Goal: Find specific fact: Find specific fact

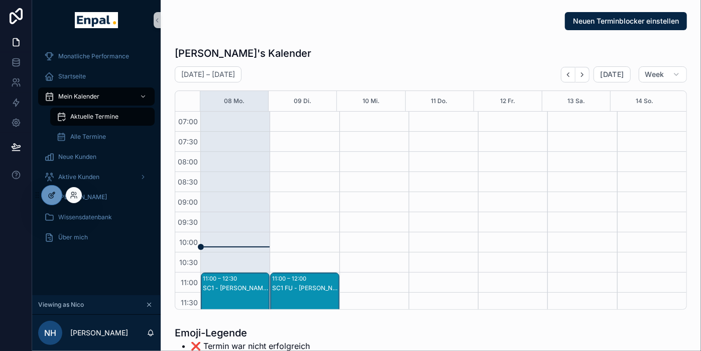
scroll to position [398, 0]
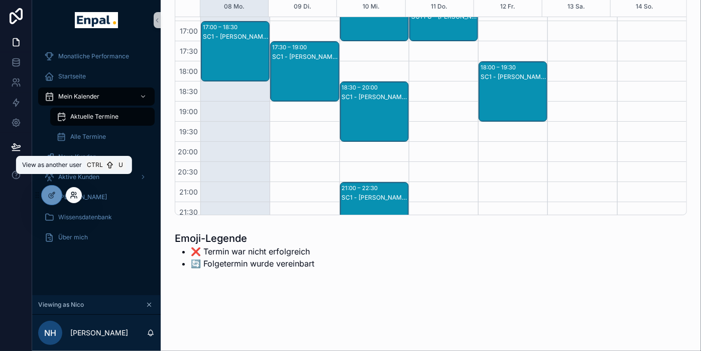
click at [73, 196] on icon at bounding box center [73, 197] width 4 height 2
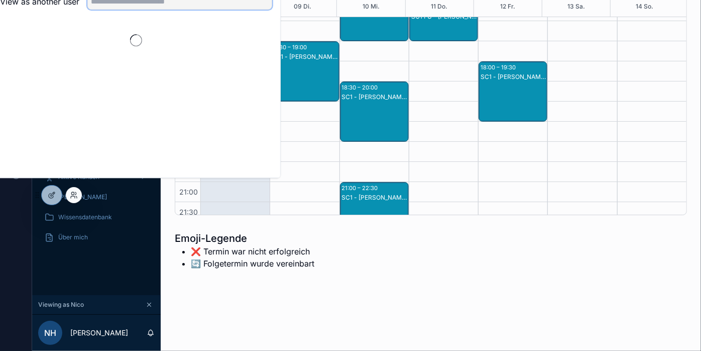
click at [191, 10] on input "text" at bounding box center [179, 1] width 185 height 16
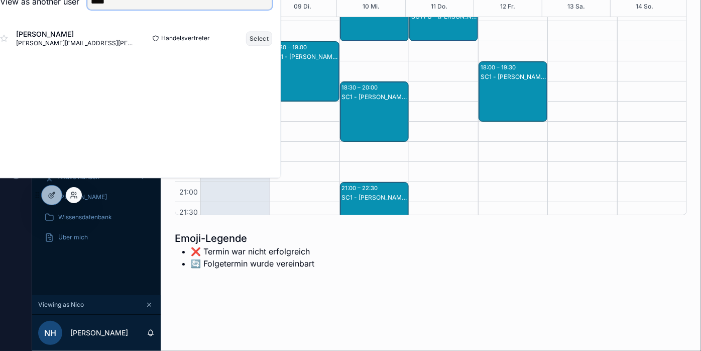
type input "*****"
click at [264, 46] on button "Select" at bounding box center [259, 38] width 26 height 15
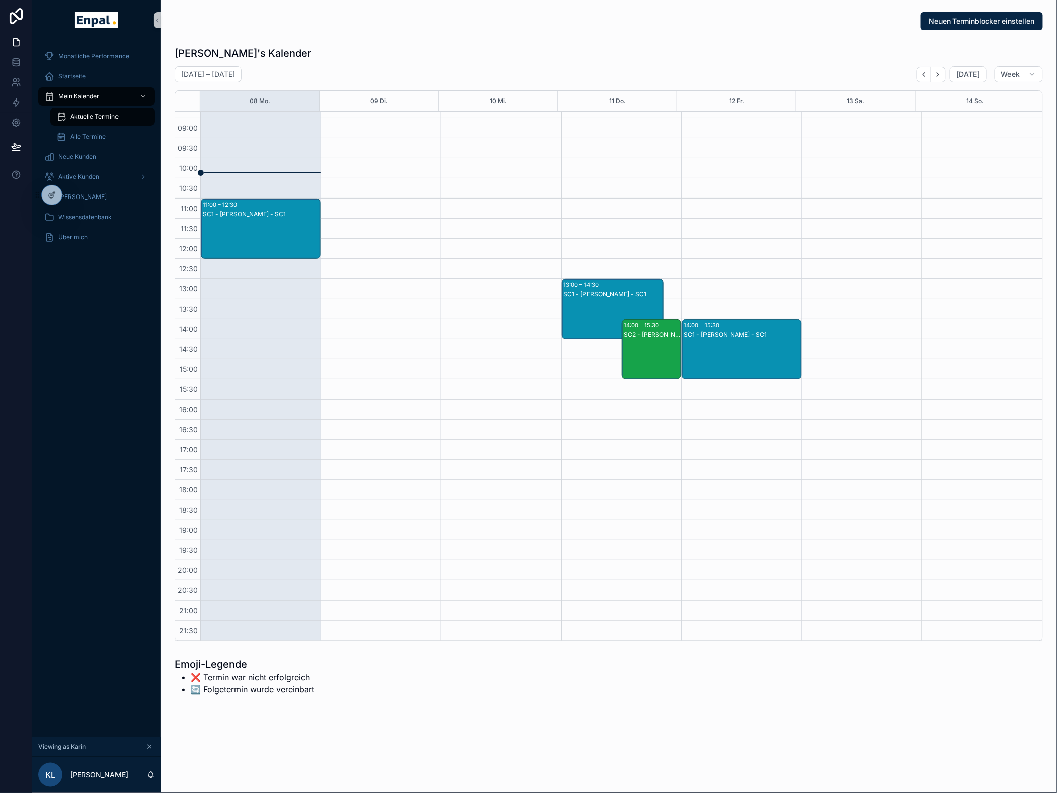
scroll to position [67, 0]
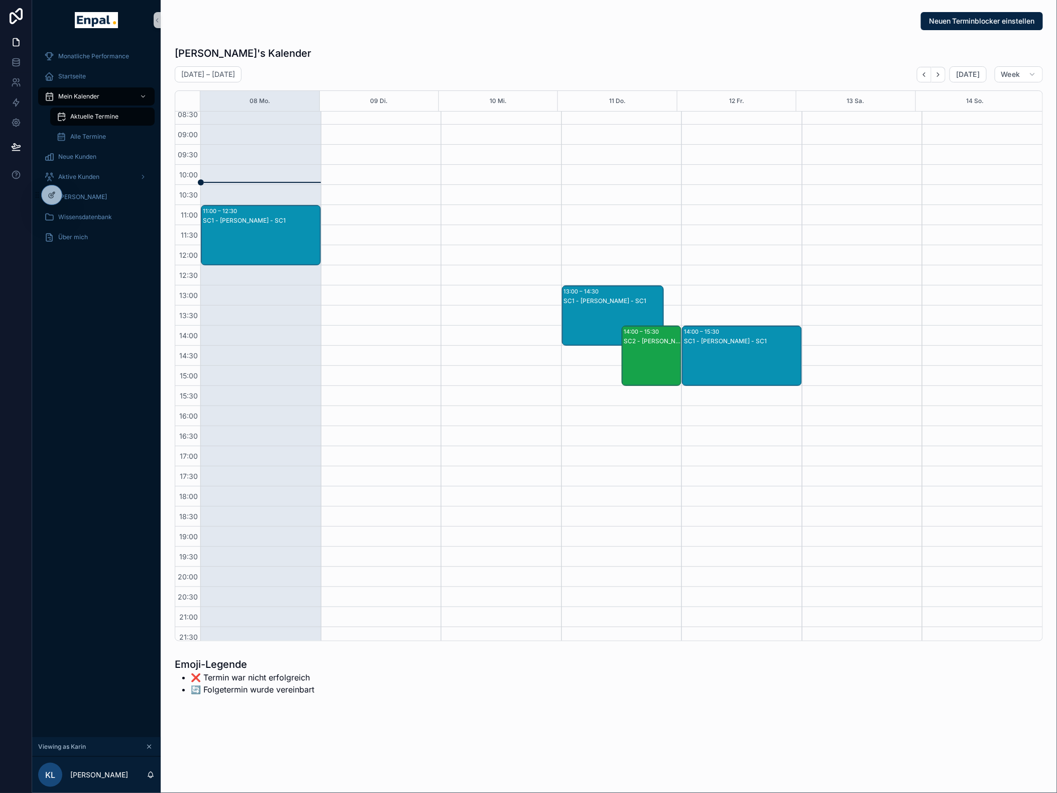
click at [595, 313] on div "SC1 - Marie Rojzman - SC1" at bounding box center [613, 325] width 99 height 58
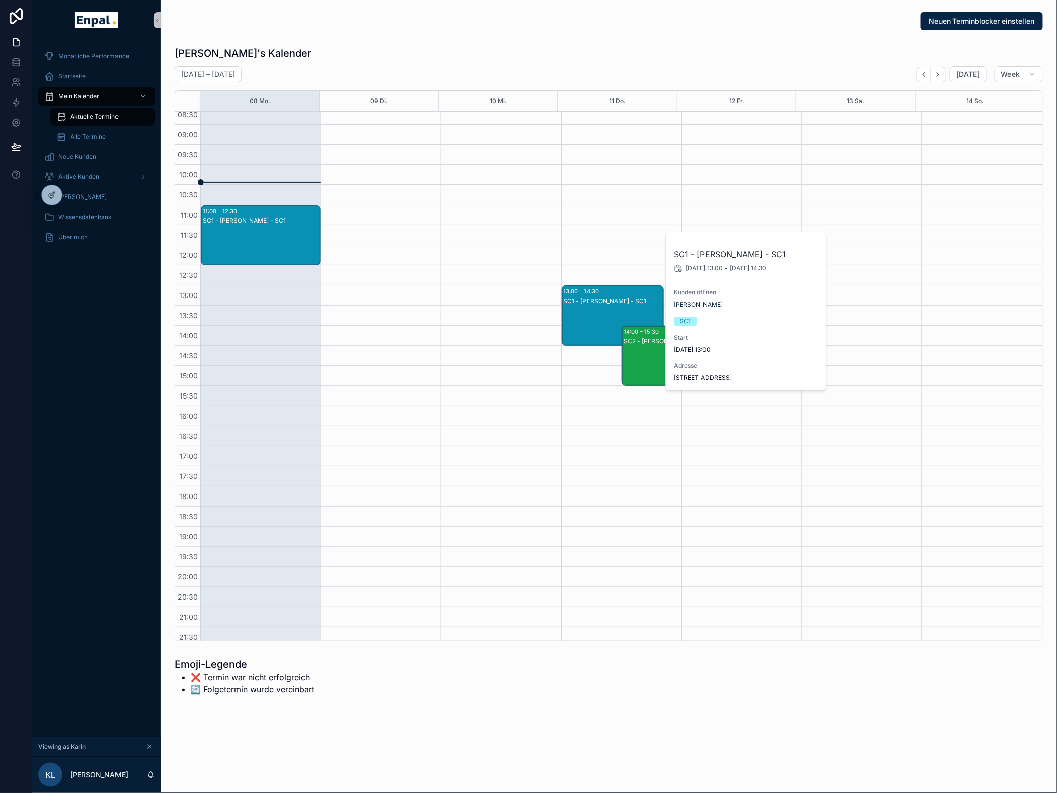
click at [701, 302] on div "Marie Rojzman" at bounding box center [747, 304] width 145 height 8
drag, startPoint x: 752, startPoint y: 382, endPoint x: 684, endPoint y: 376, distance: 68.6
click at [684, 350] on span "Weinbergstr. 29 65345 Eltville am Rhein" at bounding box center [747, 378] width 145 height 8
drag, startPoint x: 684, startPoint y: 376, endPoint x: 759, endPoint y: 390, distance: 76.7
click at [701, 350] on div "SC1 - Marie Rojzman - SC1 11.9.2025 13:00 - 11.9.2025 14:30 Kunden öffnen Marie…" at bounding box center [746, 311] width 161 height 158
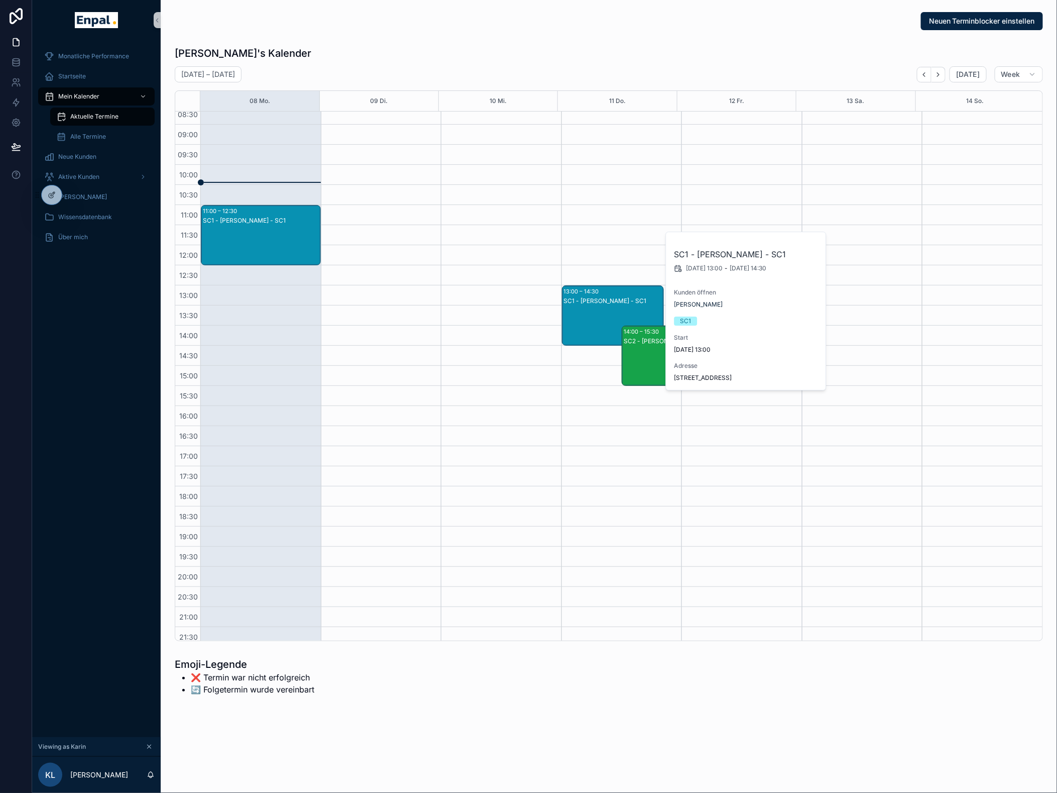
drag, startPoint x: 747, startPoint y: 387, endPoint x: 673, endPoint y: 377, distance: 74.1
click at [673, 350] on div "SC1 - Marie Rojzman - SC1 11.9.2025 13:00 - 11.9.2025 14:30 Kunden öffnen Marie…" at bounding box center [746, 311] width 161 height 158
copy span "Weinbergstr. 29 65345 Eltville am Rhein"
click at [647, 350] on div "SC2 - Alfred Seyfang - SC2" at bounding box center [652, 365] width 57 height 58
drag, startPoint x: 758, startPoint y: 424, endPoint x: 693, endPoint y: 412, distance: 66.4
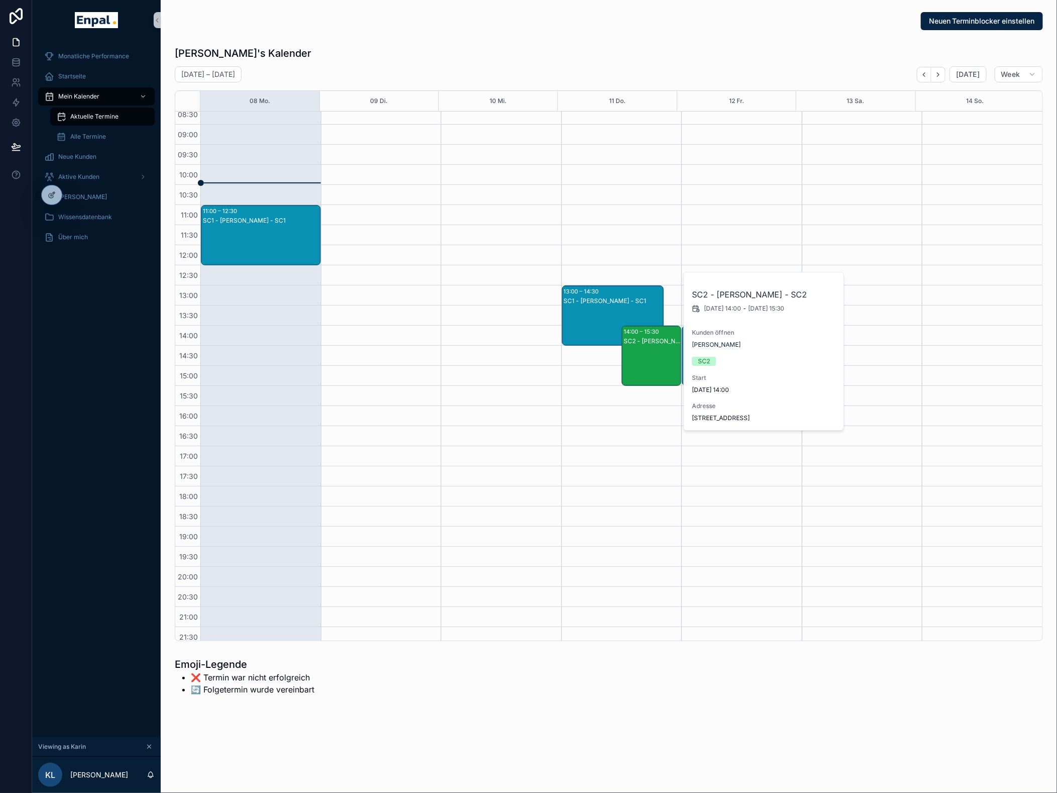
click at [693, 350] on div "Adresse Am Nußgrund 35 61352 Bad Homburg" at bounding box center [764, 412] width 145 height 20
copy span "Am Nußgrund 35 61352 Bad Homburg"
click at [622, 307] on div "SC1 - Marie Rojzman - SC1" at bounding box center [613, 325] width 99 height 58
